Goal: Information Seeking & Learning: Learn about a topic

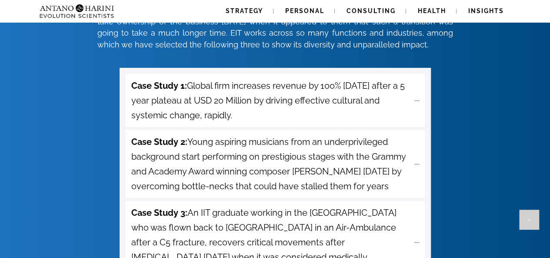
scroll to position [3100, 0]
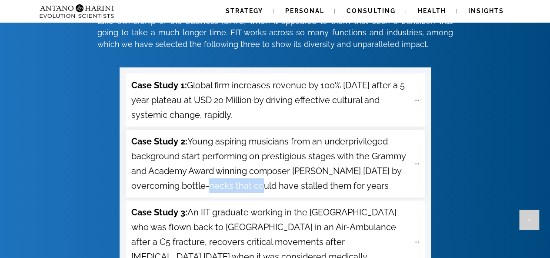
drag, startPoint x: 190, startPoint y: 142, endPoint x: 244, endPoint y: 143, distance: 54.3
click at [244, 143] on span "Case Study 2: Young aspiring musicians from an underprivileged background start…" at bounding box center [270, 163] width 278 height 59
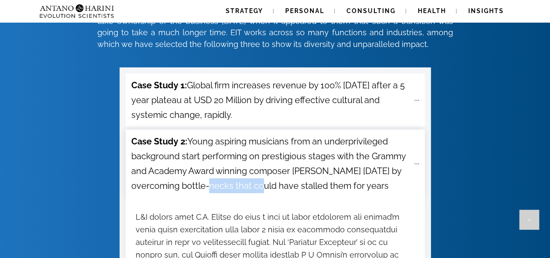
copy span "bottle-necks"
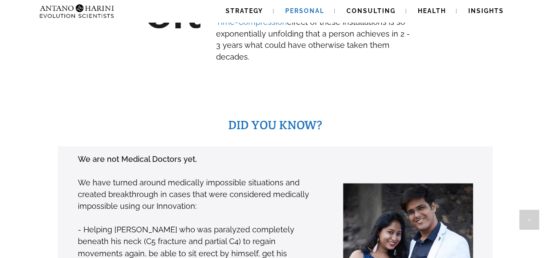
scroll to position [574, 0]
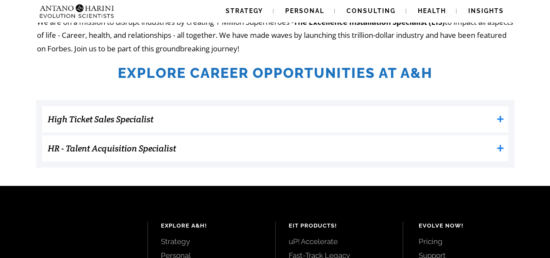
scroll to position [253, 0]
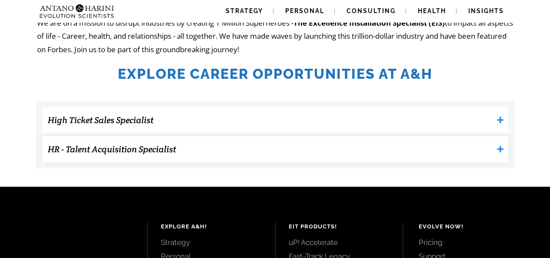
click at [309, 142] on h3 "HR - Talent Acquisition Specialist" at bounding box center [270, 148] width 445 height 17
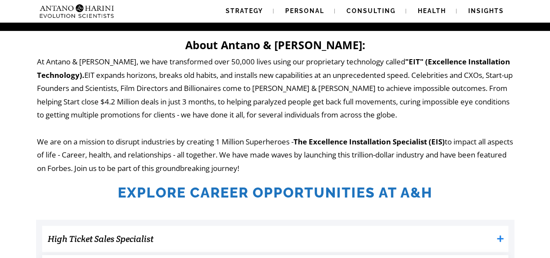
scroll to position [135, 0]
